Goal: Task Accomplishment & Management: Complete application form

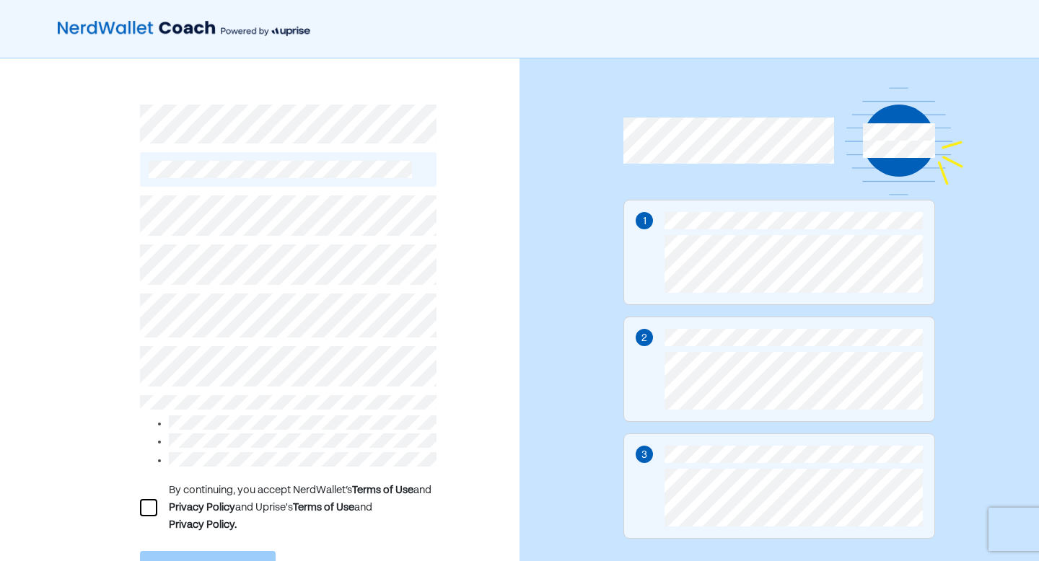
click at [151, 493] on div "By continuing, you accept NerdWallet’s Terms of Use and Privacy Policy and Upri…" at bounding box center [288, 508] width 297 height 52
click at [152, 492] on div "By continuing, you accept NerdWallet’s Terms of Use and Privacy Policy and Upri…" at bounding box center [288, 508] width 297 height 52
click at [151, 507] on div at bounding box center [148, 507] width 17 height 17
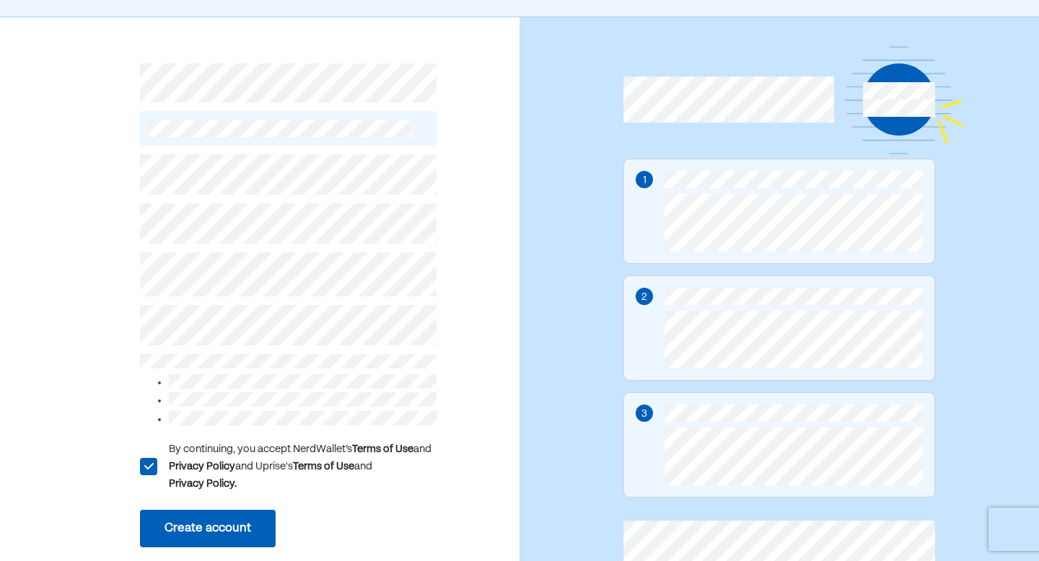
scroll to position [70, 0]
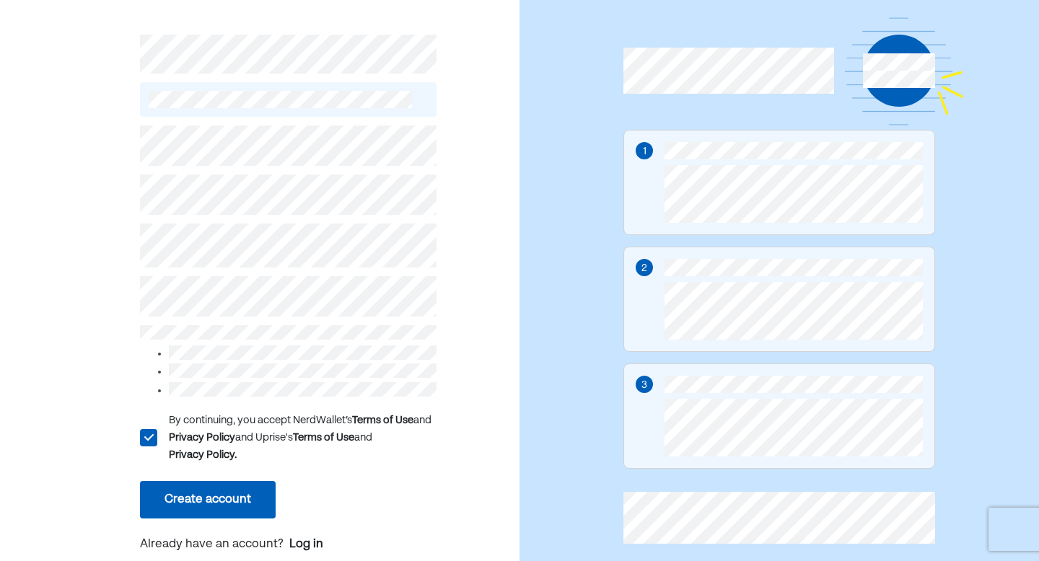
click at [175, 508] on button "Create account" at bounding box center [208, 500] width 136 height 38
click at [207, 500] on button "Create account" at bounding box center [208, 500] width 136 height 38
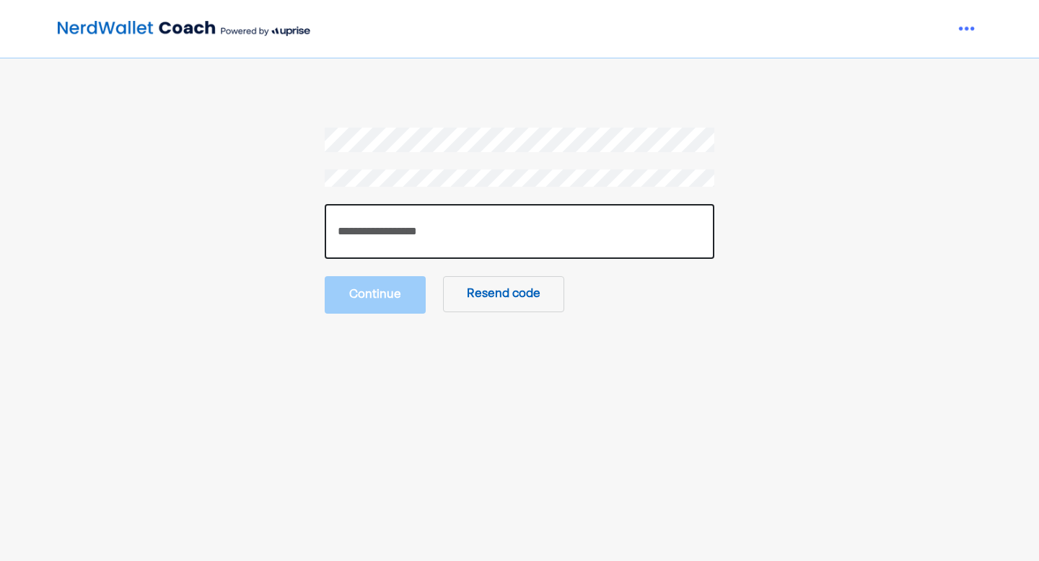
click at [458, 235] on input "number" at bounding box center [520, 231] width 390 height 55
paste input "******"
type input "******"
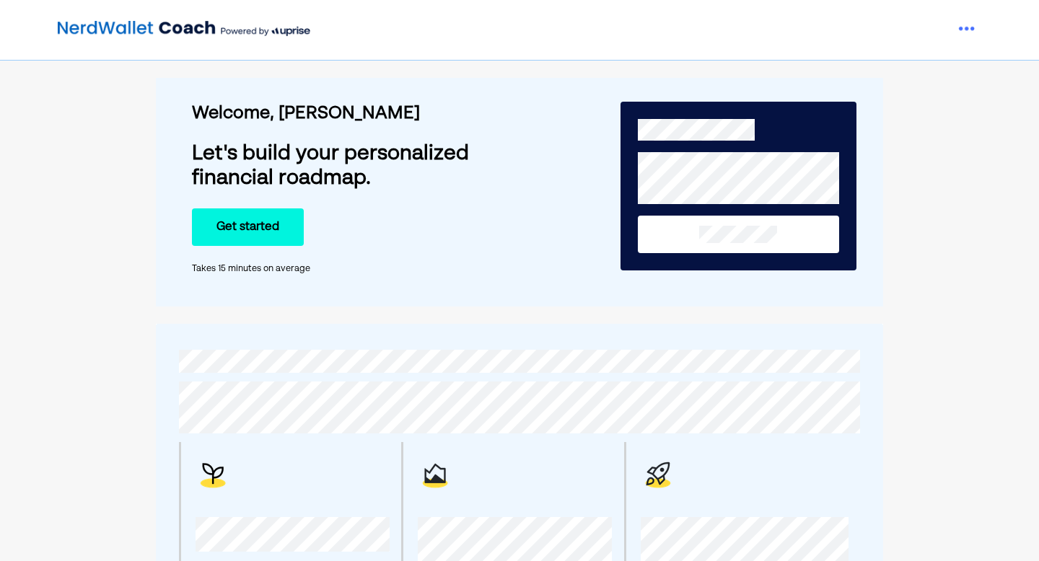
click at [277, 223] on button "Get started" at bounding box center [248, 228] width 112 height 38
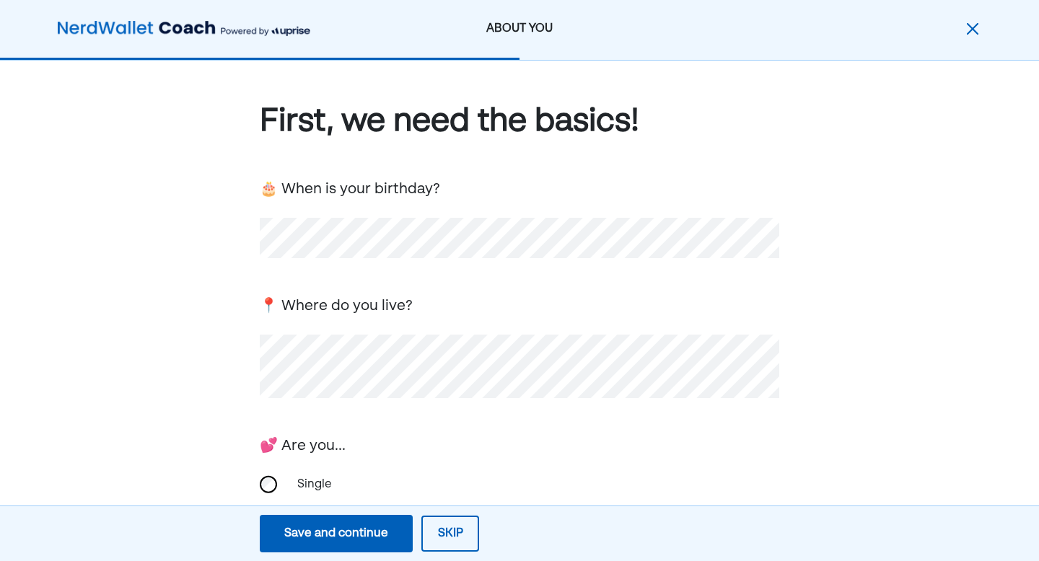
scroll to position [222, 0]
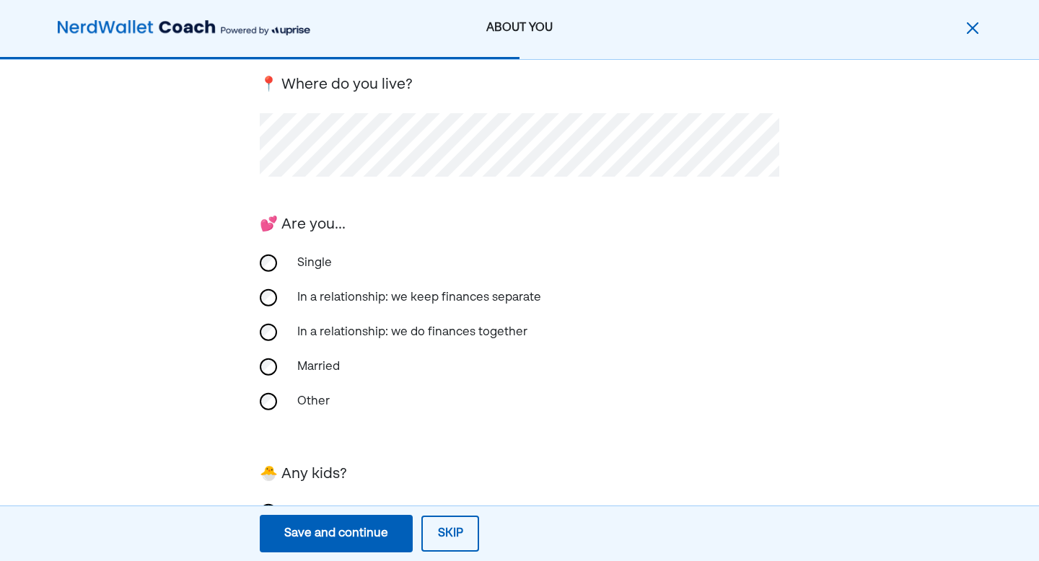
click at [298, 257] on div "Single" at bounding box center [361, 263] width 144 height 35
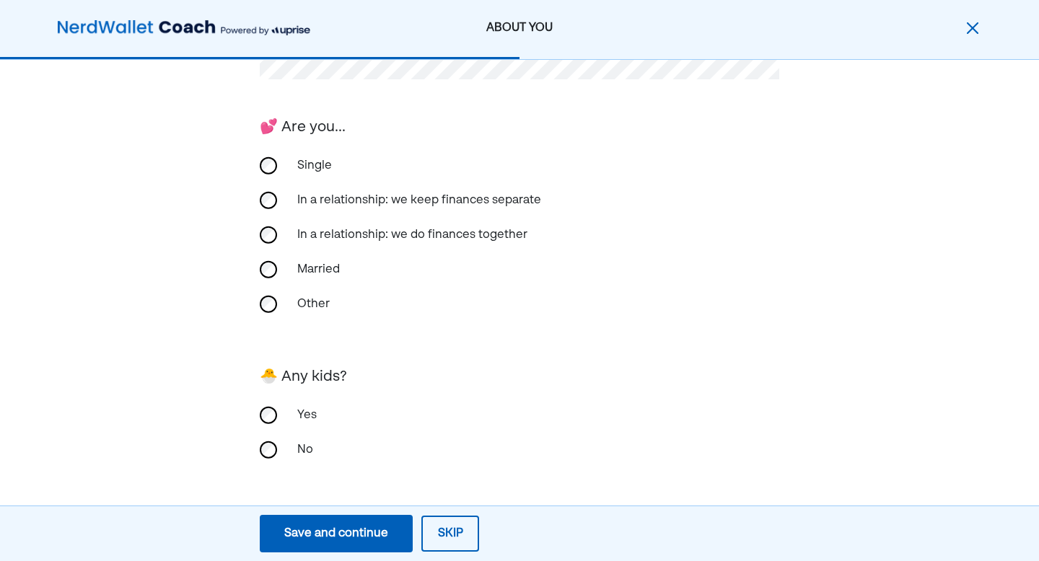
click at [289, 458] on div "No" at bounding box center [361, 450] width 144 height 35
click at [384, 545] on button "Save and continue Save Save and continue" at bounding box center [336, 534] width 153 height 38
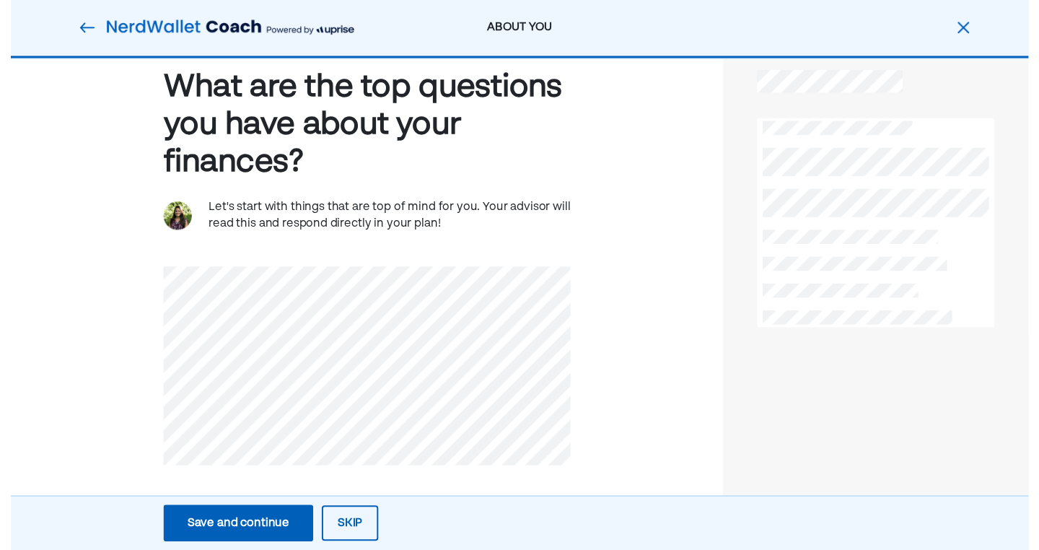
scroll to position [0, 0]
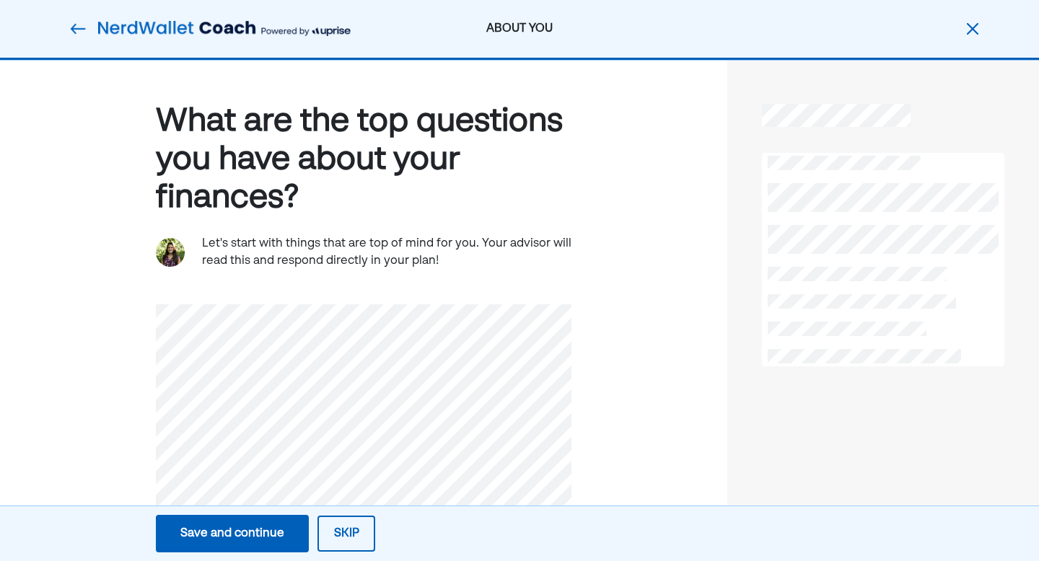
click at [252, 527] on div "Save and continue" at bounding box center [232, 533] width 104 height 17
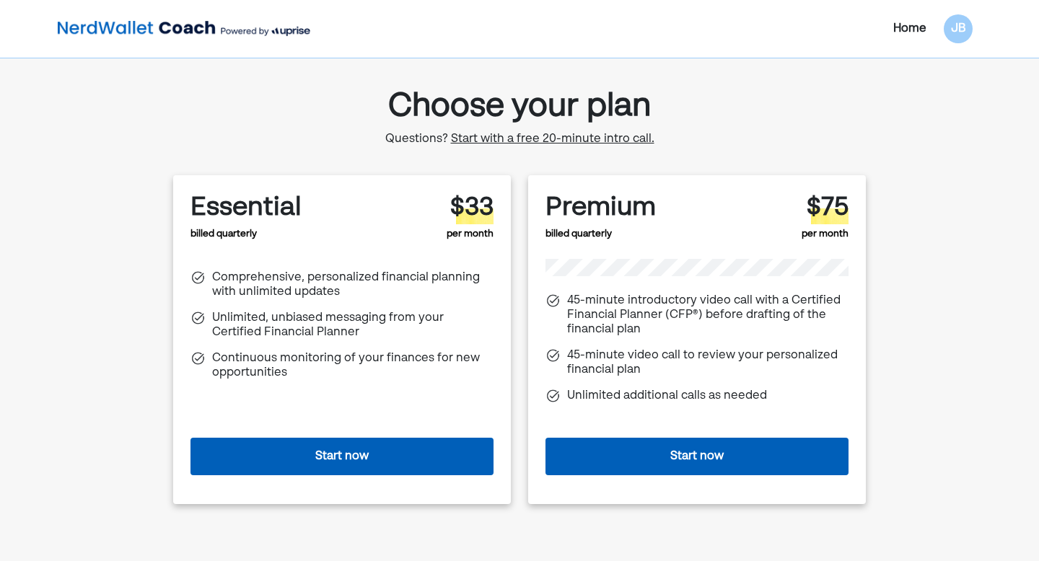
click at [565, 145] on span "Start with a free 20-minute intro call." at bounding box center [552, 139] width 203 height 12
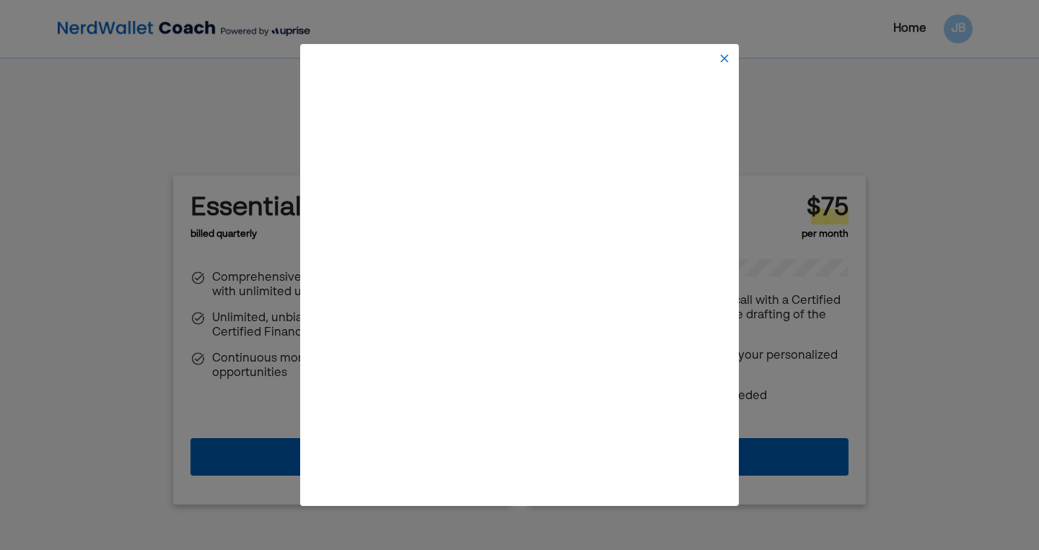
click at [722, 61] on img at bounding box center [725, 59] width 12 height 12
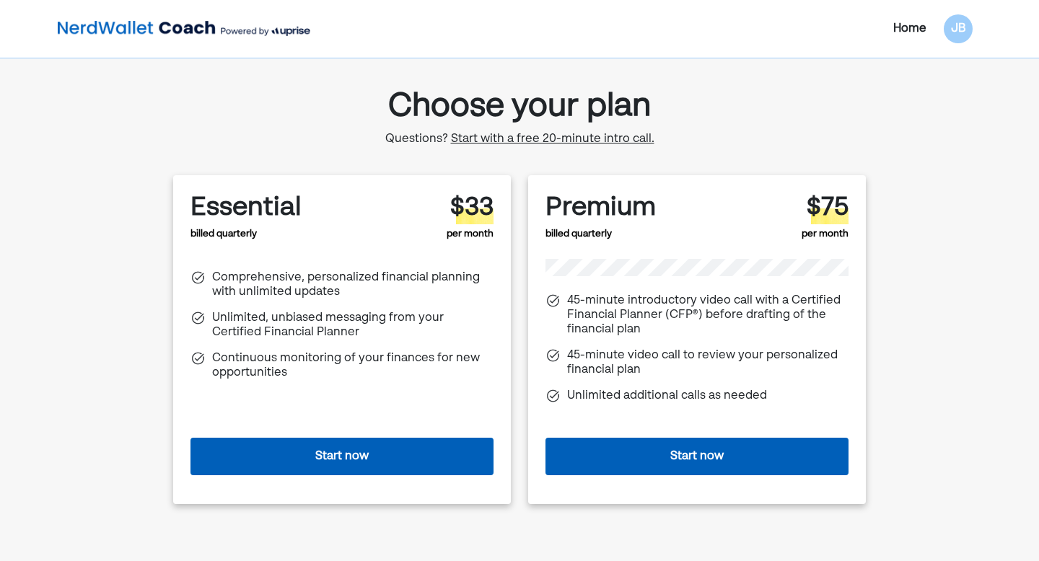
click at [624, 133] on span "Start with a free 20-minute intro call." at bounding box center [552, 139] width 203 height 12
